Goal: Book appointment/travel/reservation

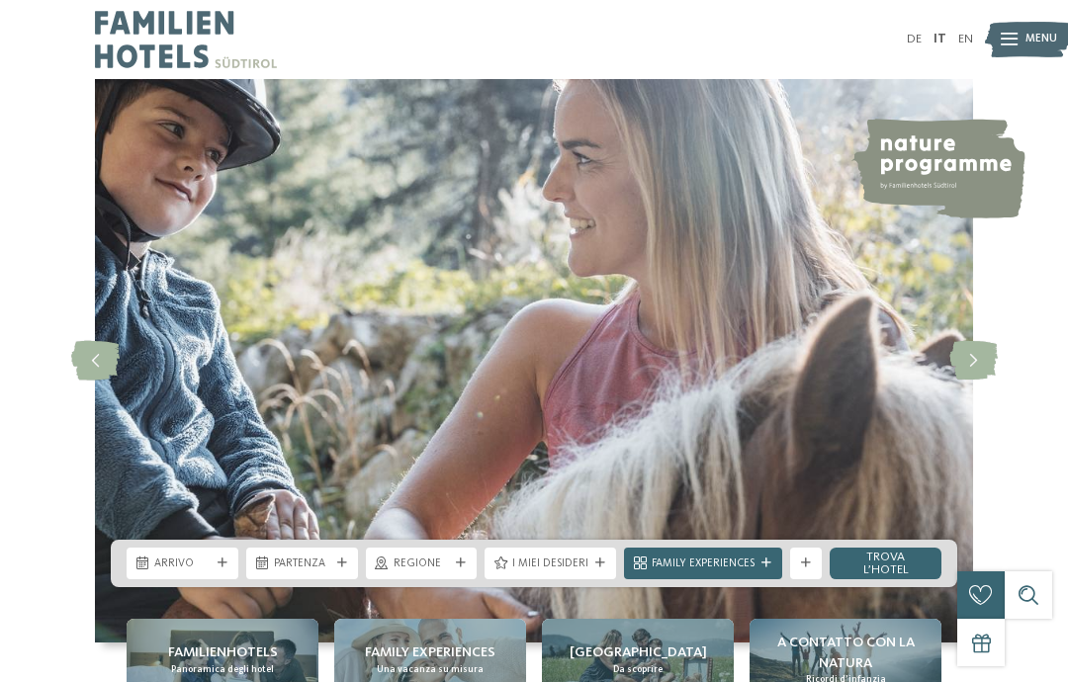
click at [158, 573] on span "Arrivo" at bounding box center [182, 565] width 56 height 16
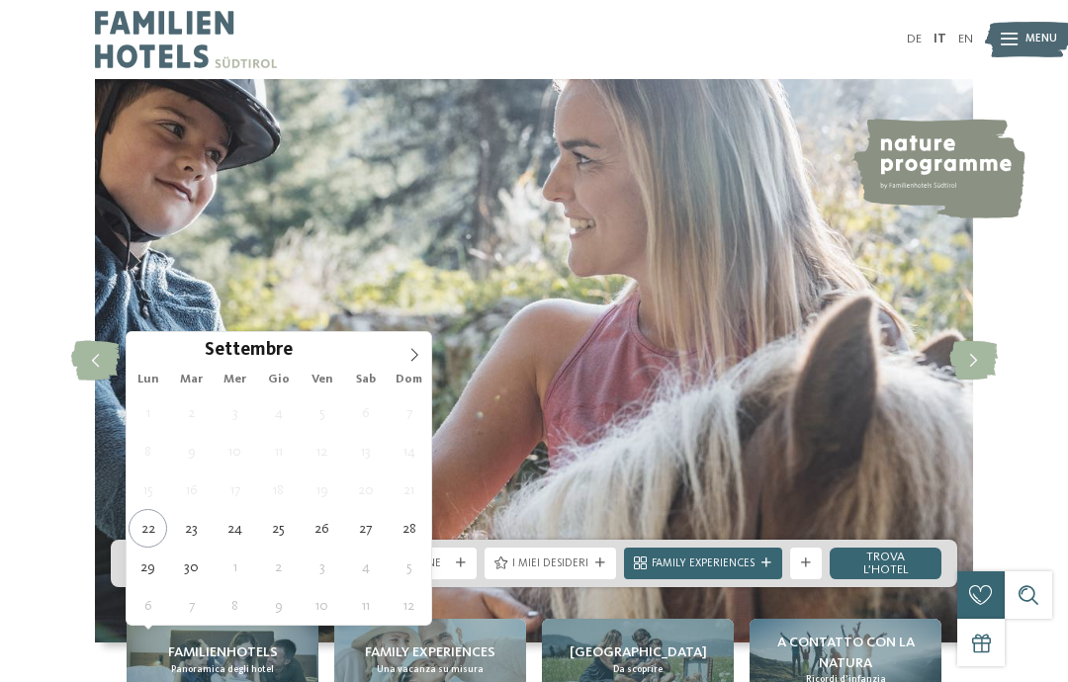
click at [425, 343] on span at bounding box center [415, 349] width 34 height 34
click at [408, 361] on icon at bounding box center [414, 355] width 14 height 14
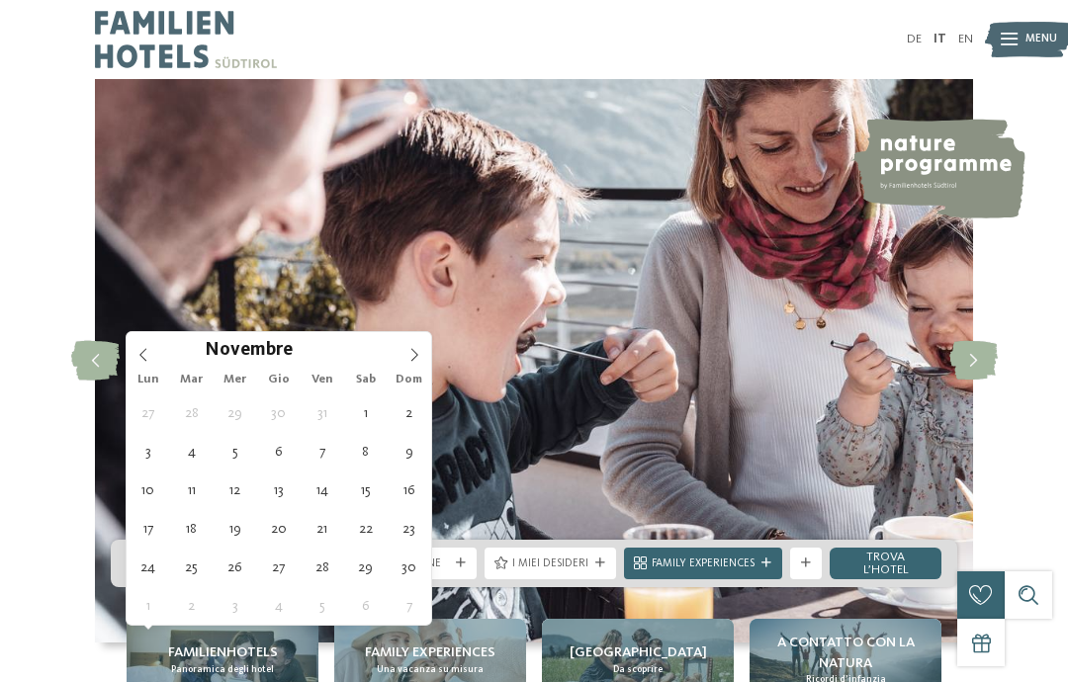
click at [411, 352] on icon at bounding box center [414, 355] width 14 height 14
click at [411, 347] on span at bounding box center [415, 349] width 34 height 34
type input "****"
click at [416, 350] on icon at bounding box center [414, 355] width 14 height 14
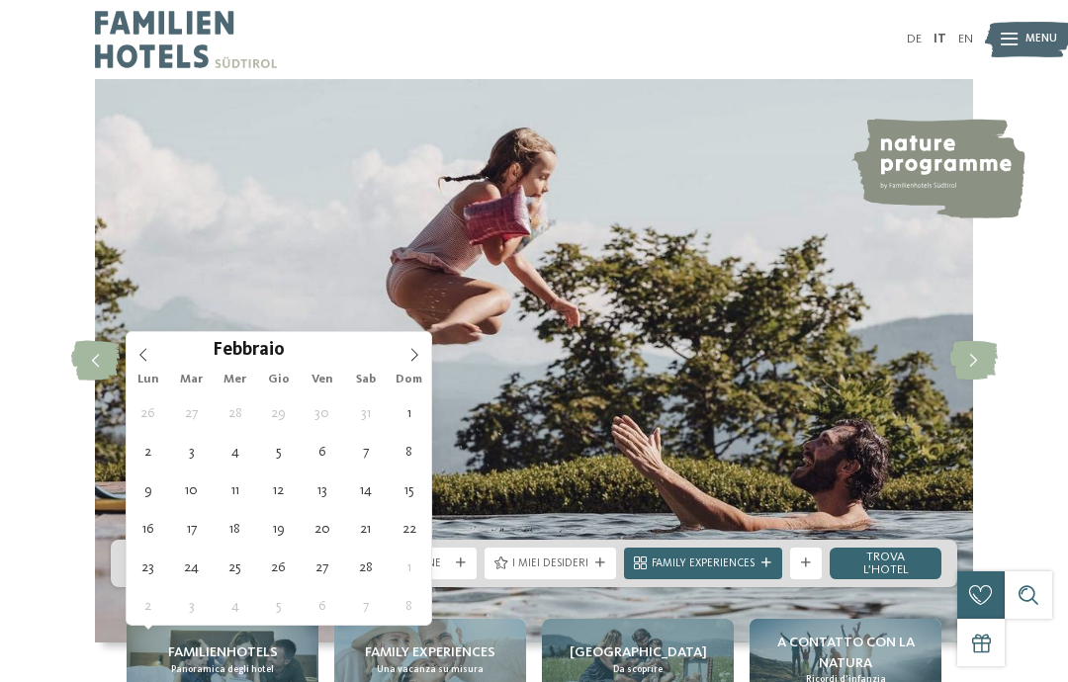
type div "30.01.2026"
type input "****"
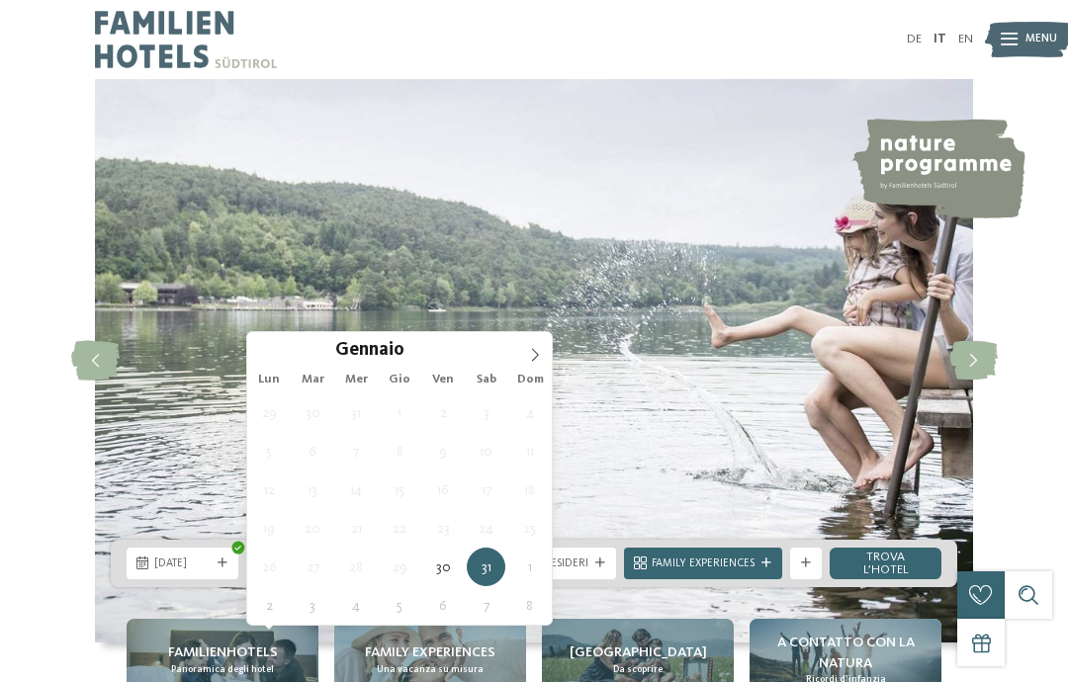
type div "02.02.2026"
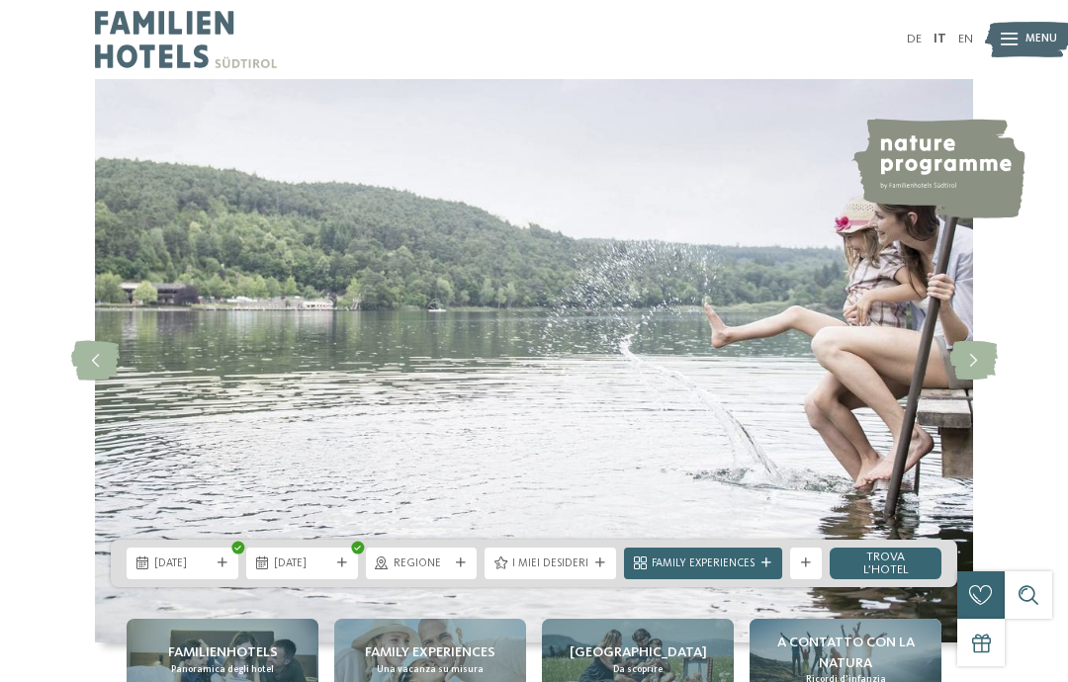
click at [466, 569] on icon at bounding box center [461, 564] width 10 height 10
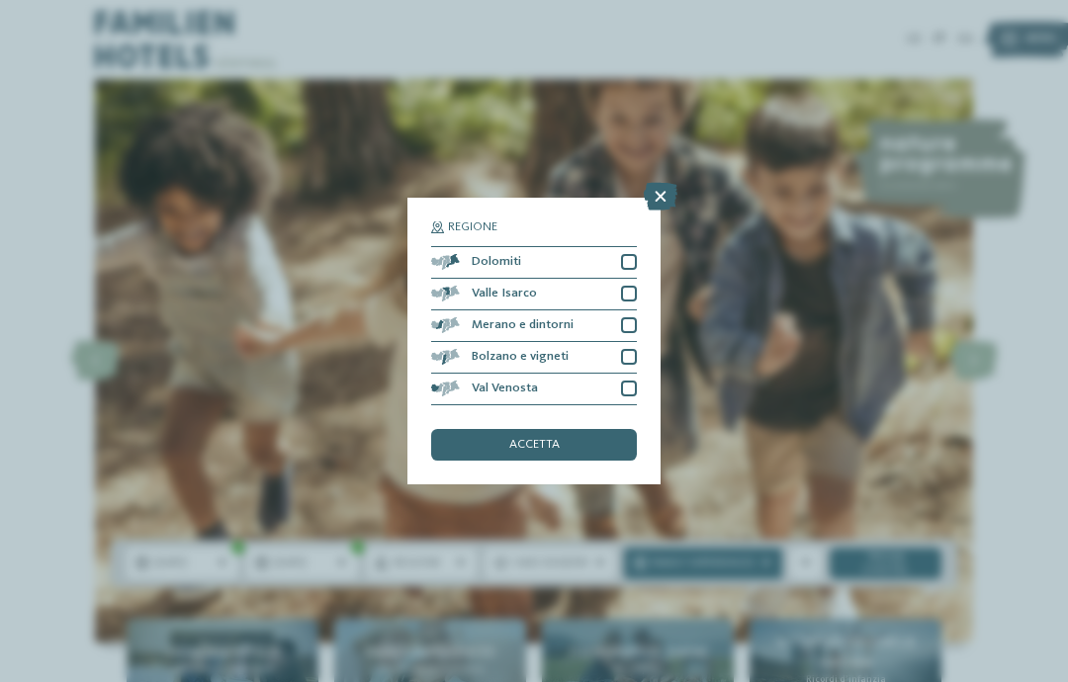
click at [631, 254] on div at bounding box center [629, 262] width 16 height 16
click at [630, 286] on div at bounding box center [629, 294] width 16 height 16
click at [636, 317] on div at bounding box center [629, 325] width 16 height 16
click at [635, 349] on div at bounding box center [629, 357] width 16 height 16
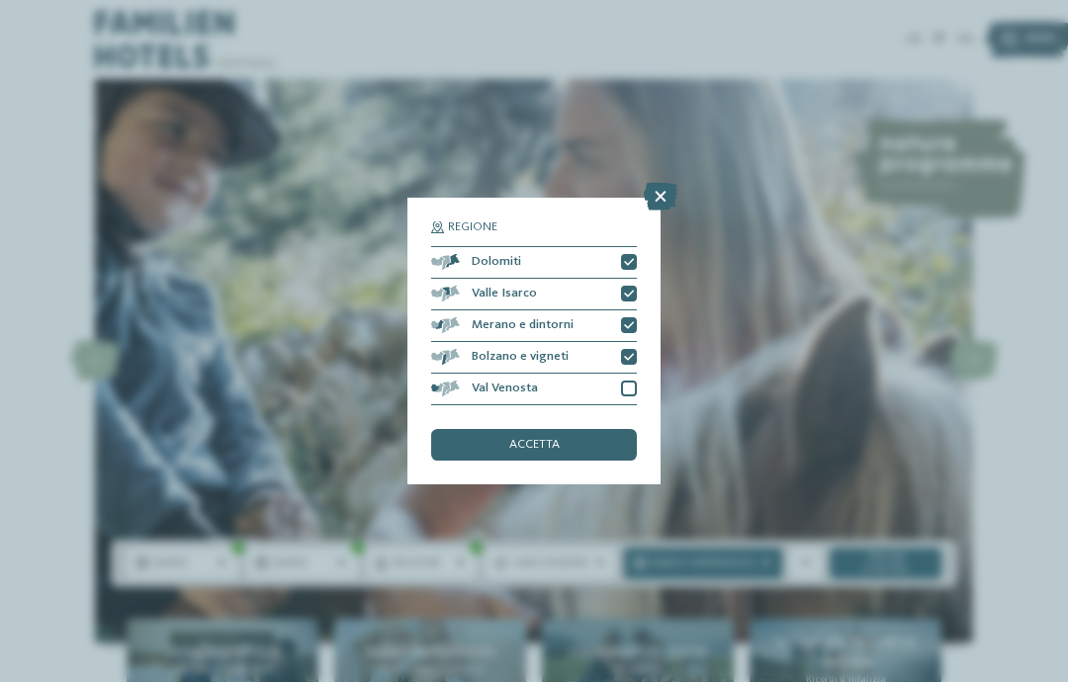
click at [626, 381] on div at bounding box center [629, 389] width 16 height 16
click at [604, 429] on div "accetta" at bounding box center [534, 445] width 206 height 32
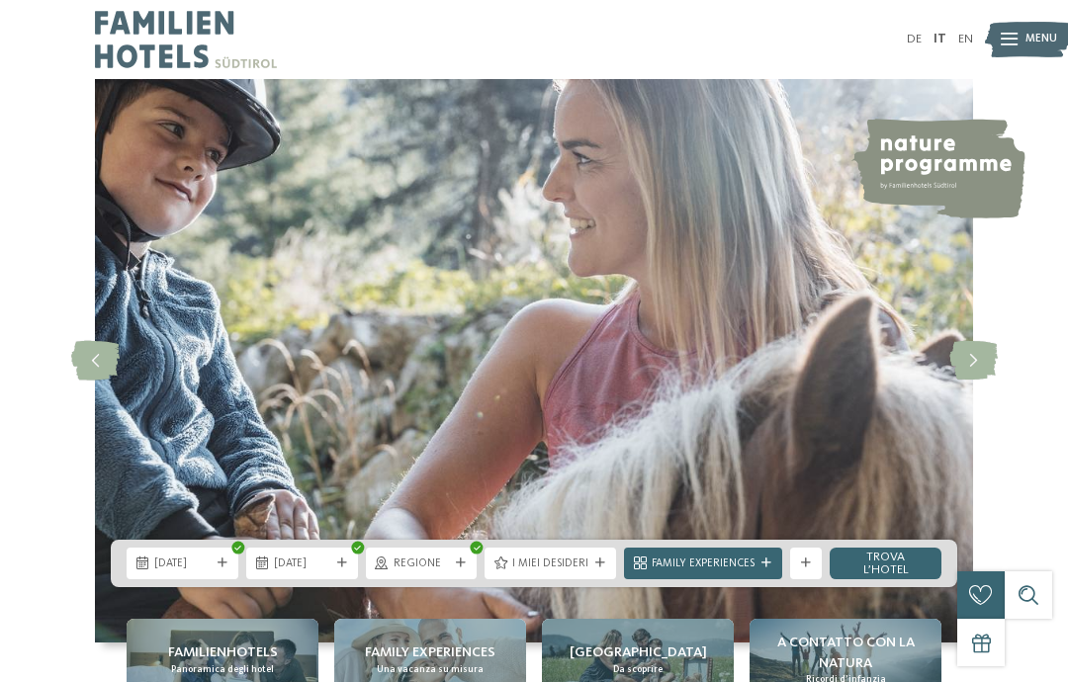
click at [579, 580] on div "I miei desideri" at bounding box center [551, 564] width 132 height 32
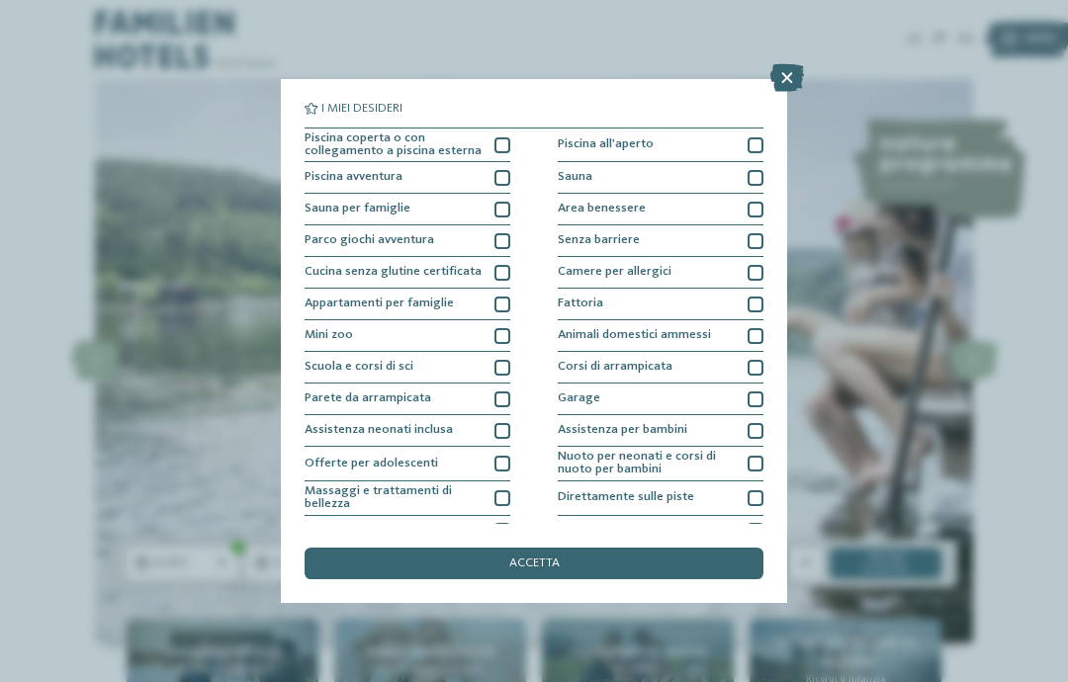
click at [607, 548] on div "accetta" at bounding box center [534, 564] width 459 height 32
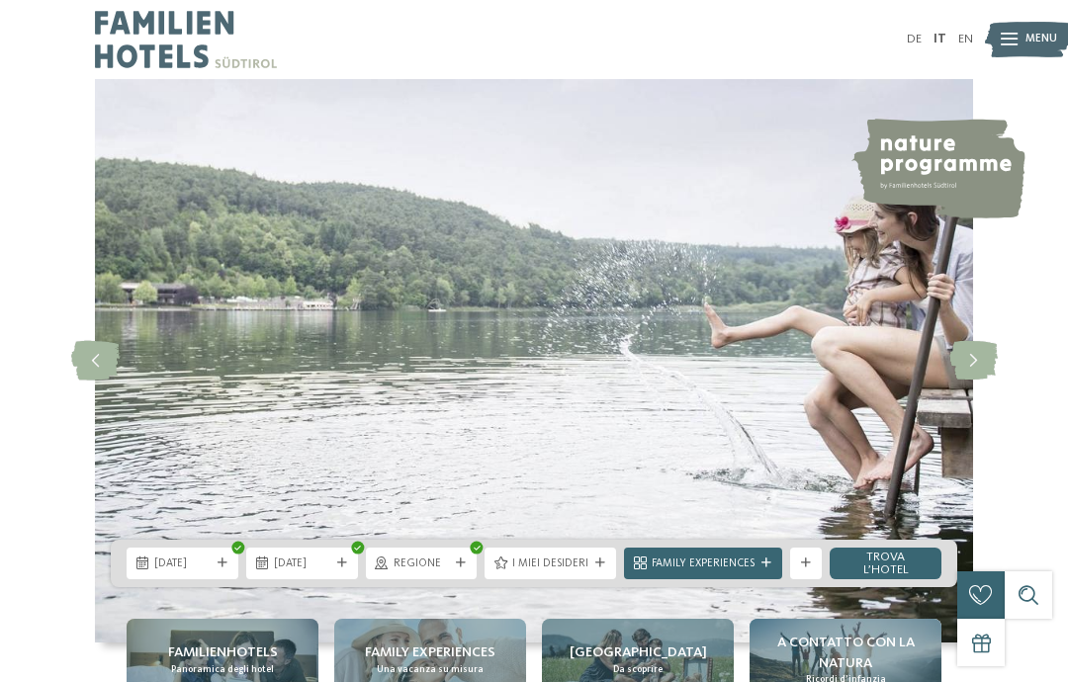
click at [718, 573] on span "Family Experiences" at bounding box center [703, 565] width 103 height 16
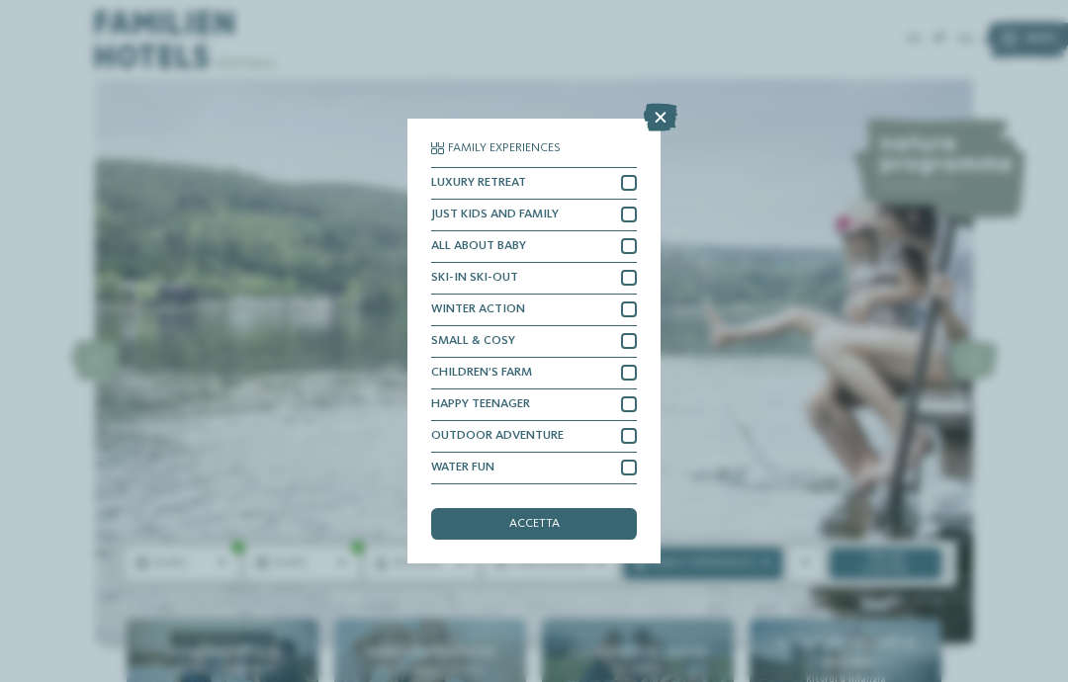
scroll to position [79, 0]
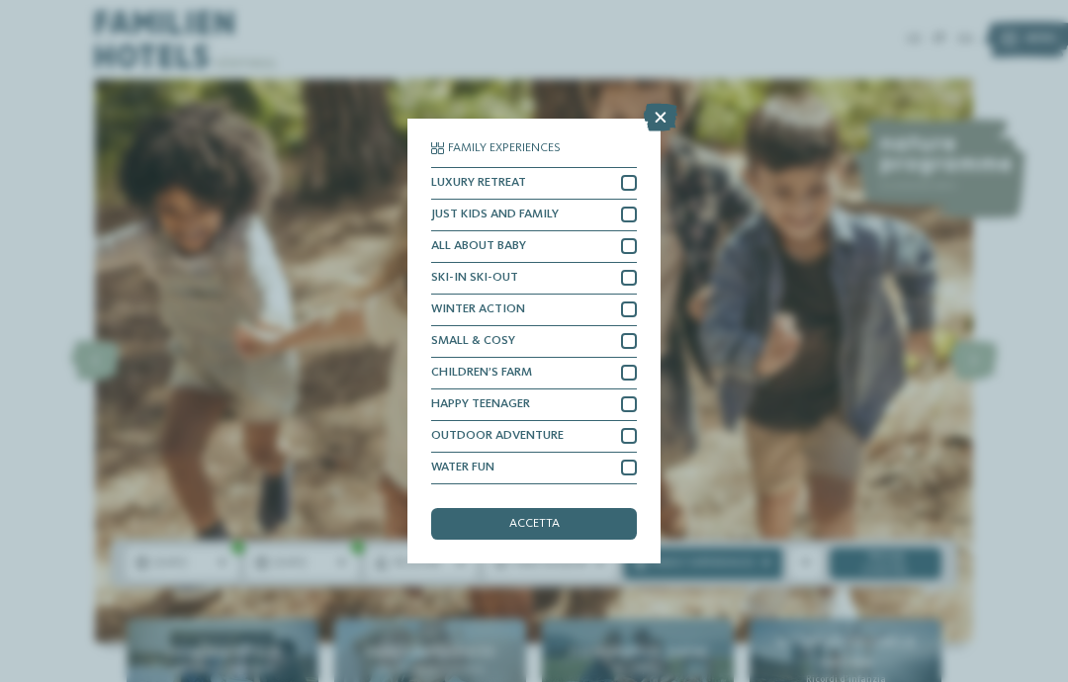
click at [673, 104] on icon at bounding box center [661, 118] width 34 height 28
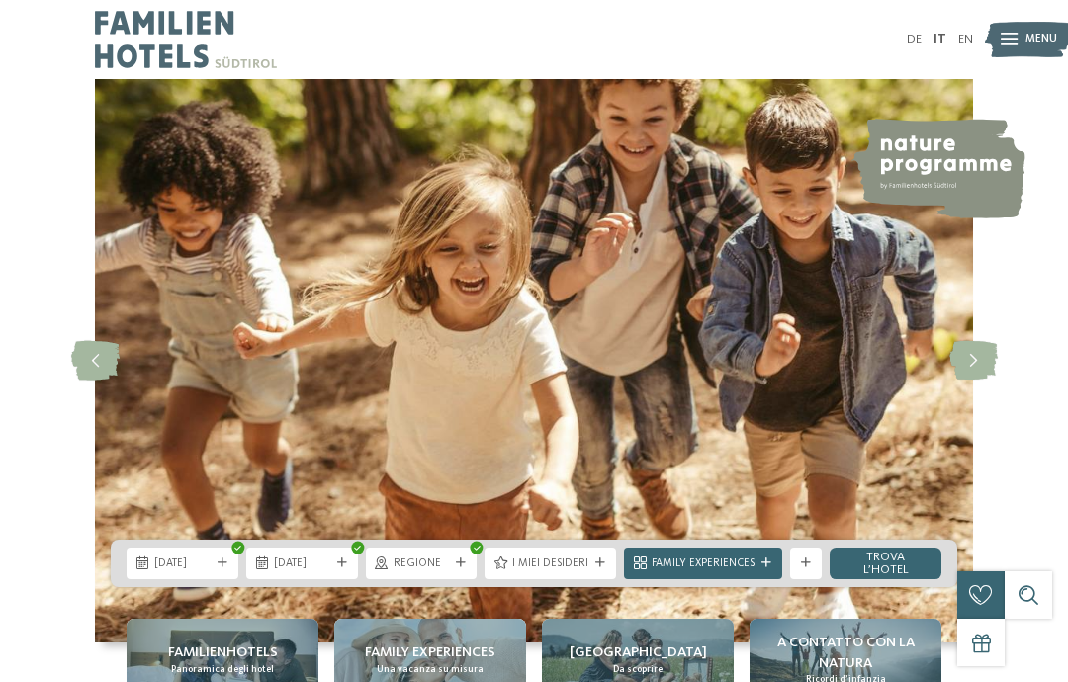
click at [879, 580] on link "trova l’hotel" at bounding box center [886, 564] width 112 height 32
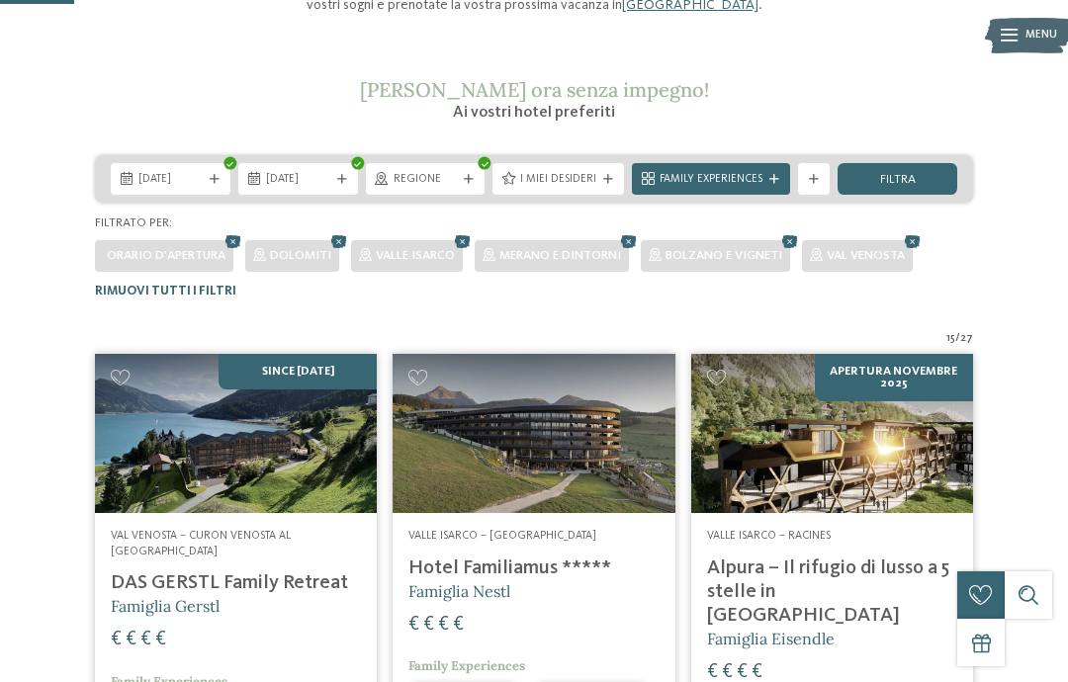
scroll to position [217, 0]
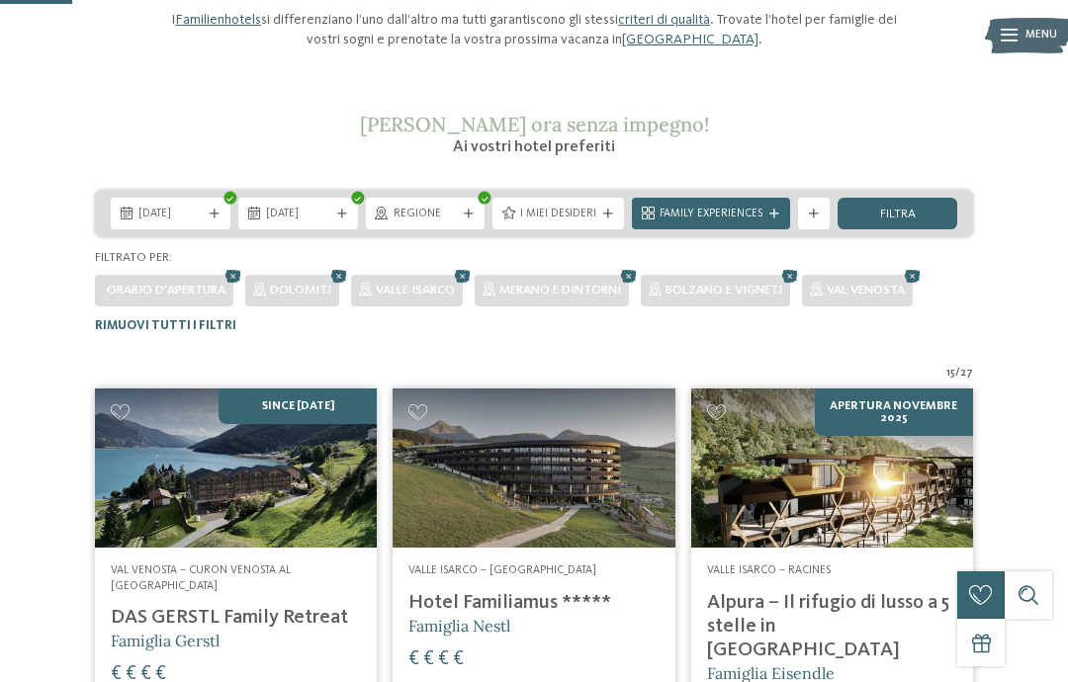
click at [814, 211] on icon at bounding box center [814, 215] width 10 height 10
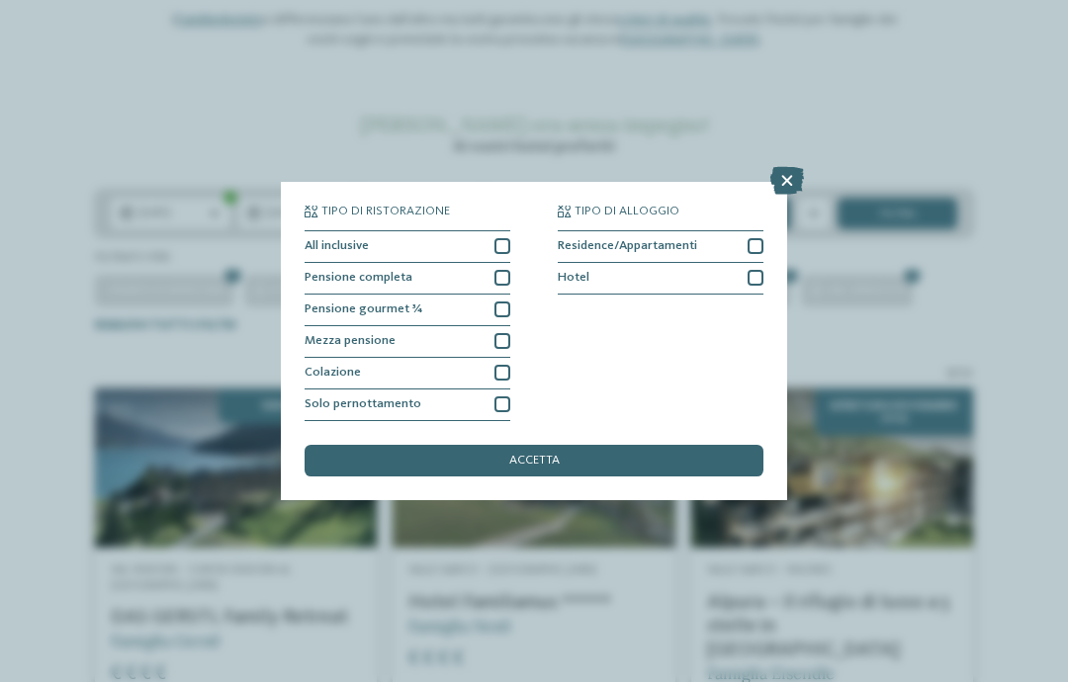
click at [523, 323] on div "Tipo di ristorazione All inclusive Pensione completa Pensione gourmet ¾ Hotel" at bounding box center [534, 314] width 459 height 216
click at [502, 397] on div at bounding box center [502, 405] width 16 height 16
click at [610, 445] on div "accetta" at bounding box center [534, 461] width 459 height 32
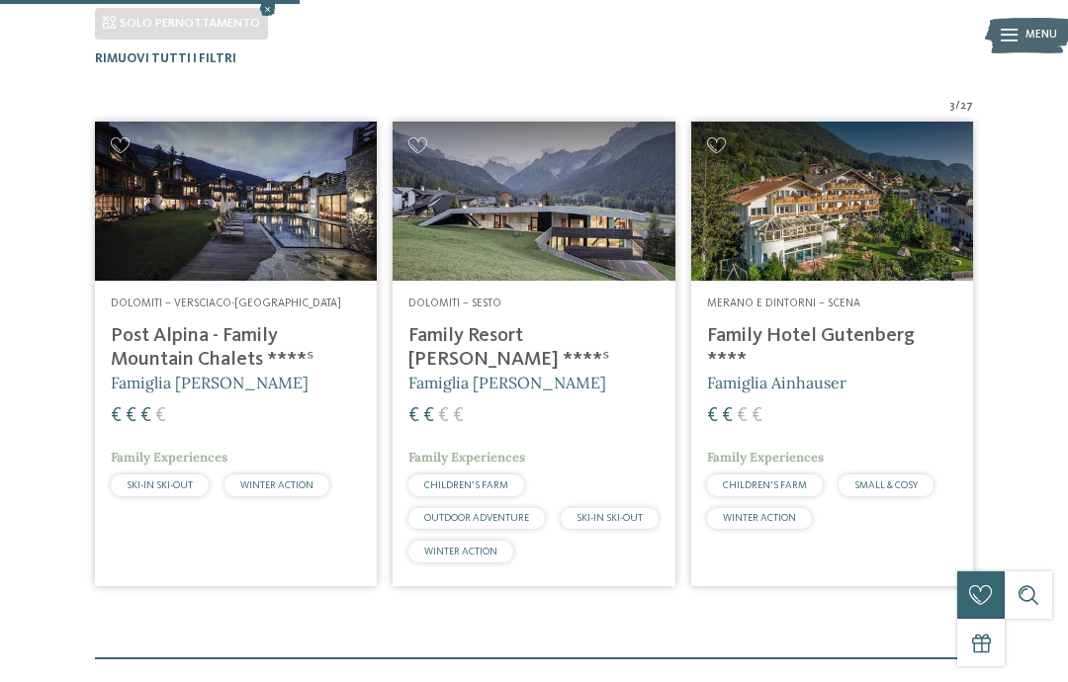
scroll to position [524, 0]
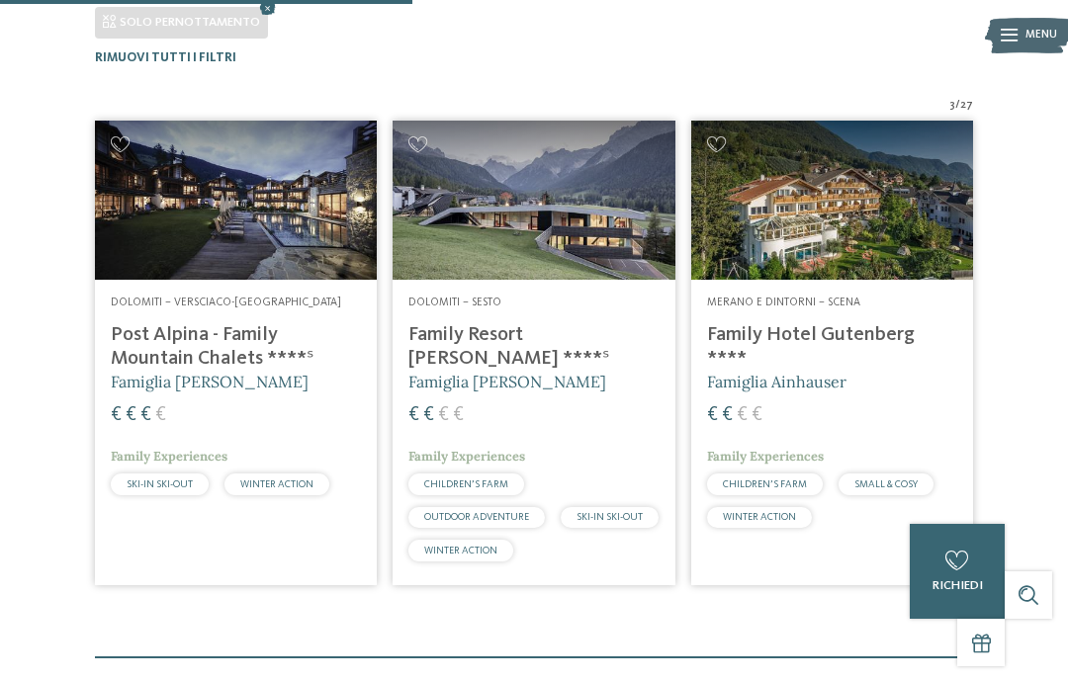
click at [303, 245] on img at bounding box center [236, 200] width 282 height 158
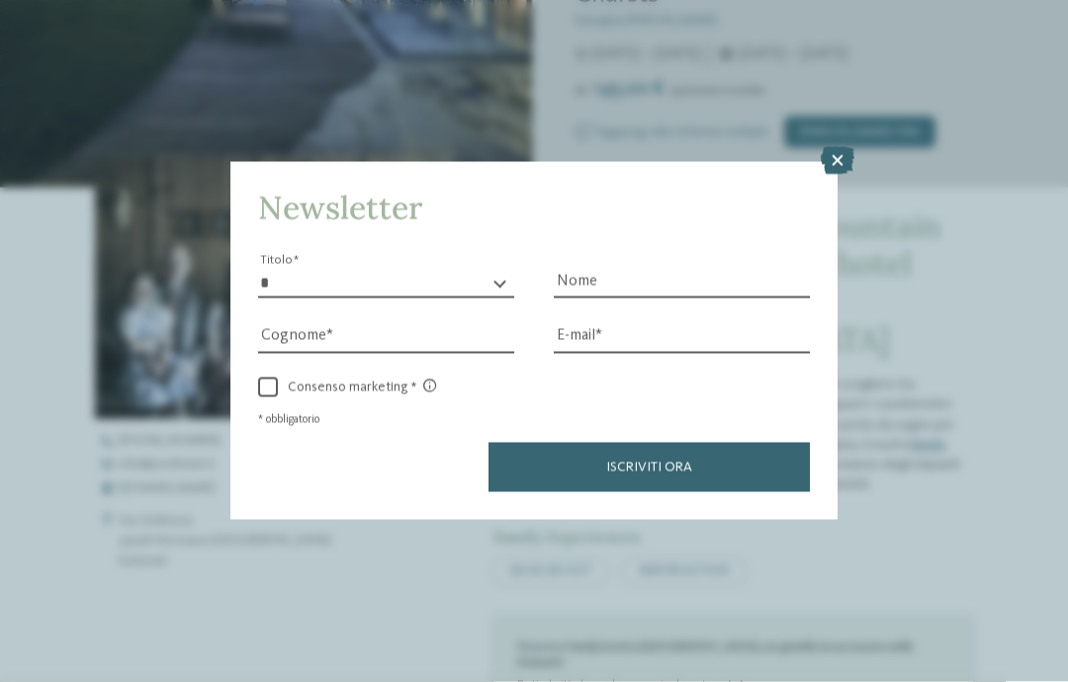
scroll to position [405, 0]
click at [835, 147] on icon at bounding box center [838, 161] width 34 height 28
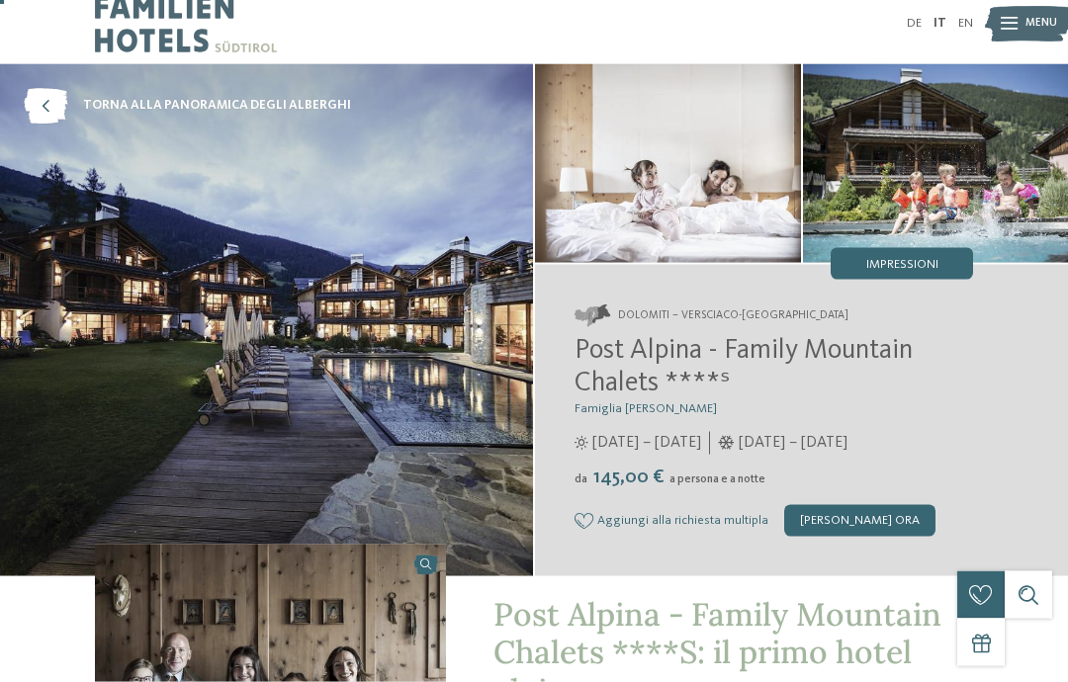
scroll to position [0, 0]
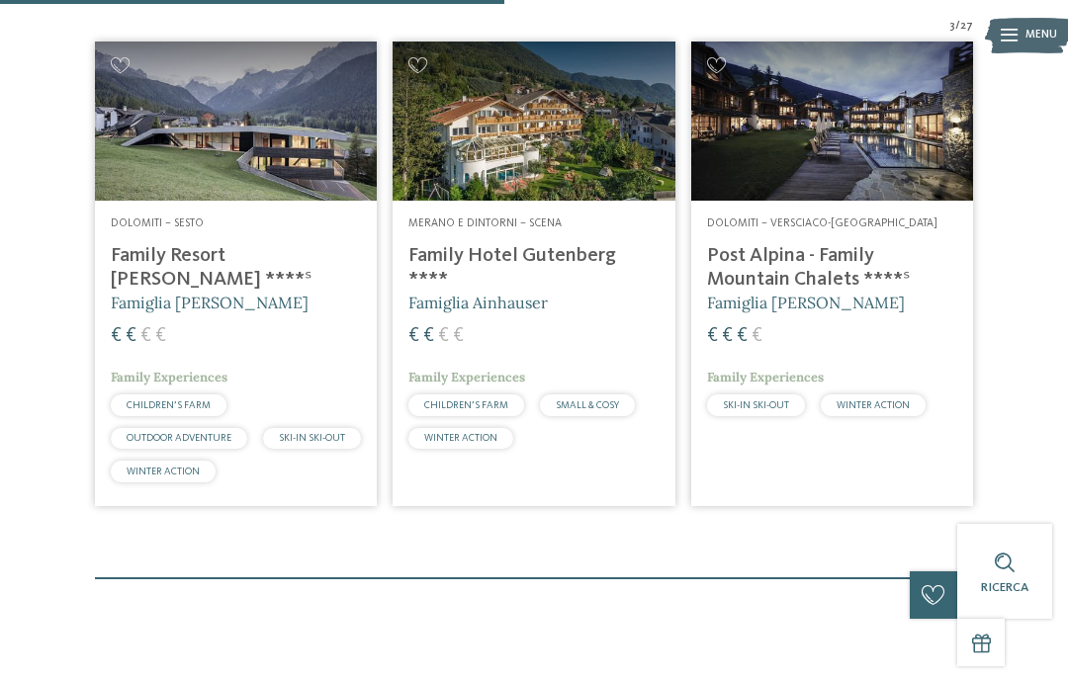
scroll to position [604, 0]
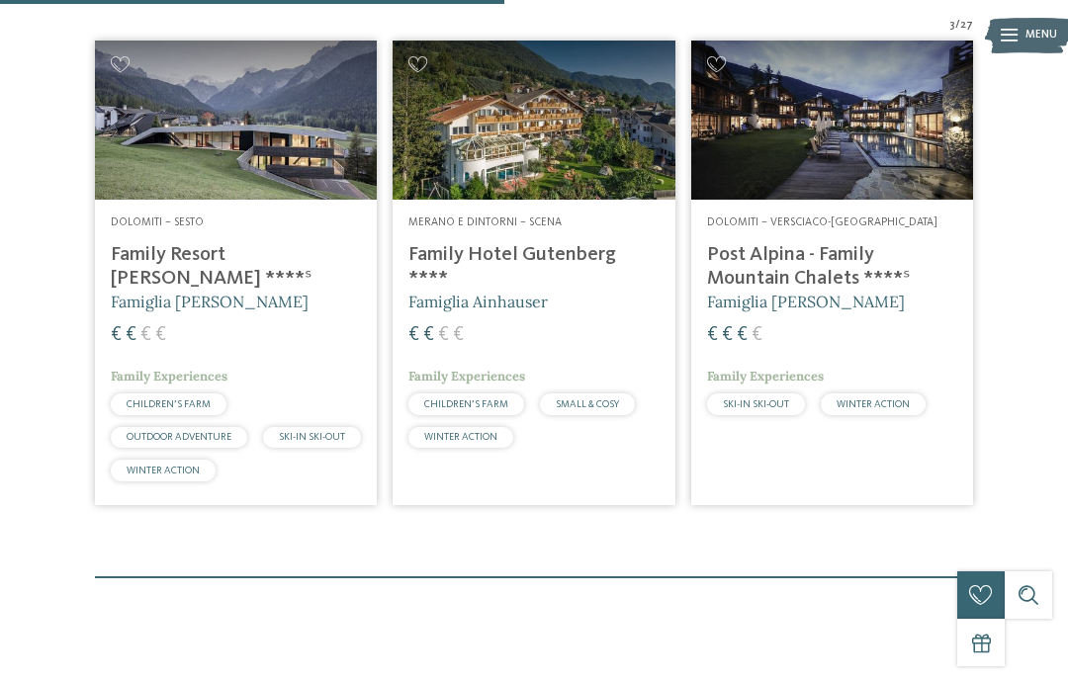
click at [835, 254] on h4 "Post Alpina - Family Mountain Chalets ****ˢ" at bounding box center [832, 266] width 250 height 47
